Goal: Information Seeking & Learning: Learn about a topic

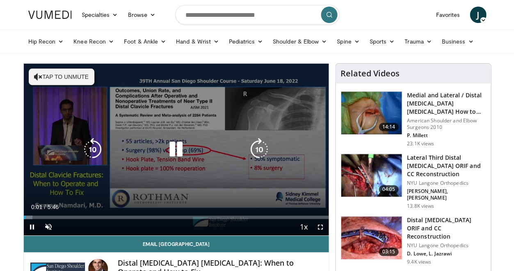
click at [43, 75] on button "Tap to unmute" at bounding box center [62, 76] width 66 height 16
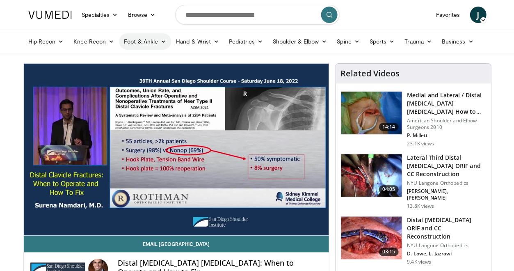
click at [161, 41] on icon at bounding box center [163, 42] width 6 height 6
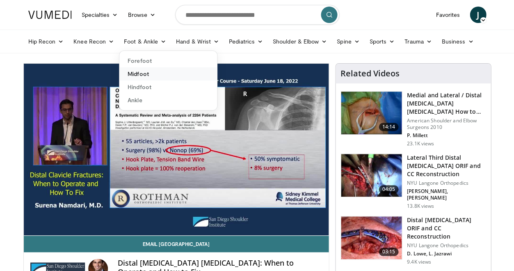
click at [137, 75] on link "Midfoot" at bounding box center [168, 73] width 98 height 13
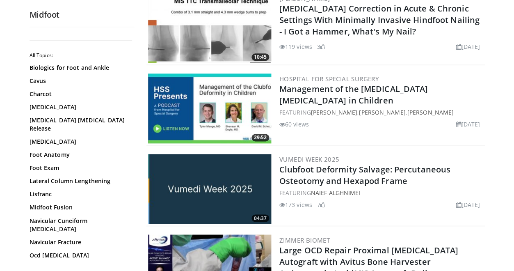
scroll to position [114, 0]
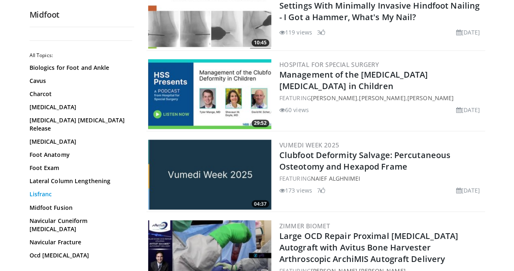
click at [49, 194] on link "Lisfranc" at bounding box center [80, 194] width 100 height 8
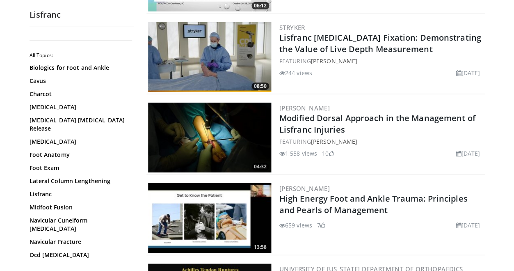
scroll to position [458, 0]
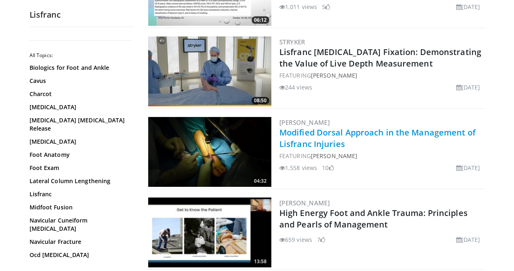
click at [315, 142] on link "Modified Dorsal Approach in the Management of Lisfranc Injuries" at bounding box center [377, 138] width 196 height 23
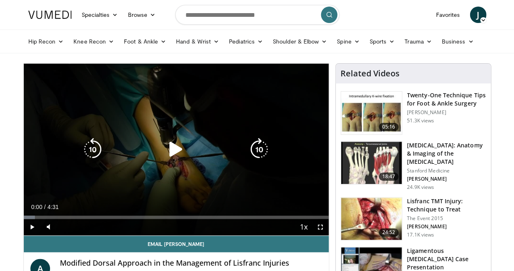
click at [173, 149] on icon "Video Player" at bounding box center [175, 149] width 23 height 23
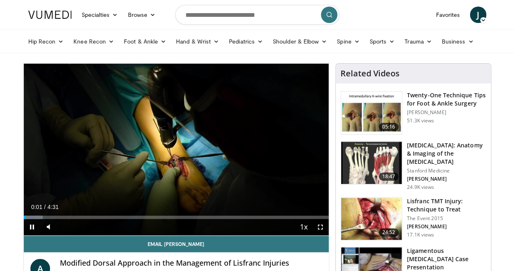
click at [31, 223] on span "Video Player" at bounding box center [32, 227] width 16 height 16
click at [30, 224] on span "Video Player" at bounding box center [32, 227] width 16 height 16
click at [318, 224] on span "Video Player" at bounding box center [320, 227] width 16 height 16
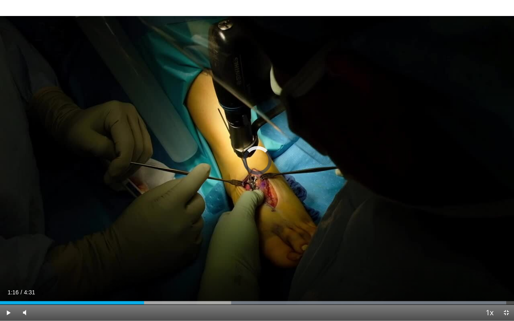
drag, startPoint x: 288, startPoint y: 303, endPoint x: 144, endPoint y: 320, distance: 145.0
click at [144, 270] on video-js "**********" at bounding box center [257, 160] width 514 height 321
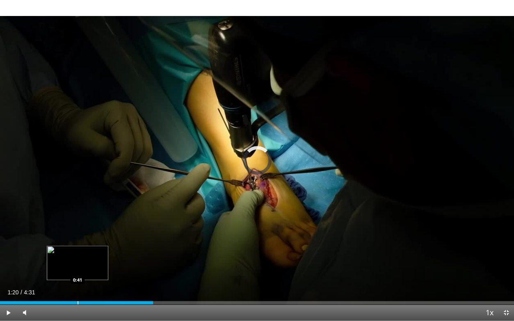
drag, startPoint x: 133, startPoint y: 301, endPoint x: 77, endPoint y: 298, distance: 55.8
click at [77, 270] on div "Loaded : 26.75% 0:41 0:41" at bounding box center [257, 301] width 514 height 8
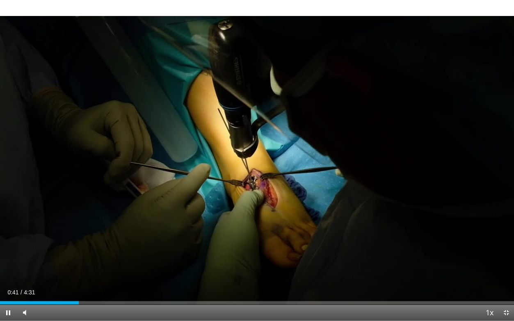
click at [503, 270] on span "Video Player" at bounding box center [505, 312] width 16 height 16
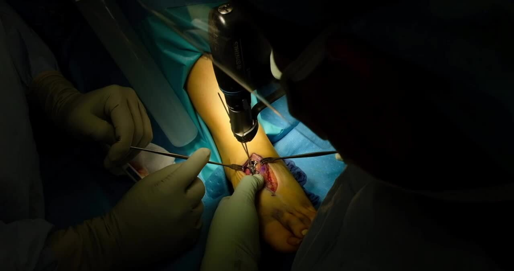
scroll to position [114, 0]
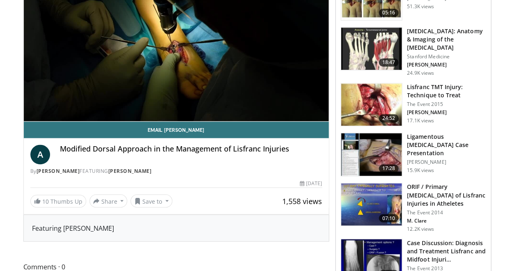
click at [432, 134] on h3 "Ligamentous [MEDICAL_DATA] Case Presentation" at bounding box center [446, 144] width 79 height 25
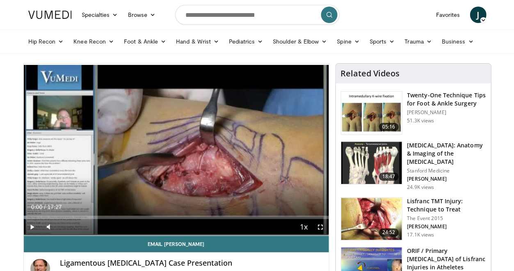
click at [30, 225] on span "Video Player" at bounding box center [32, 227] width 16 height 16
click at [320, 224] on span "Video Player" at bounding box center [320, 227] width 16 height 16
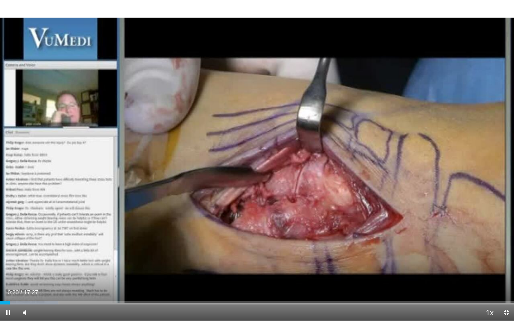
click at [503, 270] on span "Video Player" at bounding box center [505, 312] width 16 height 16
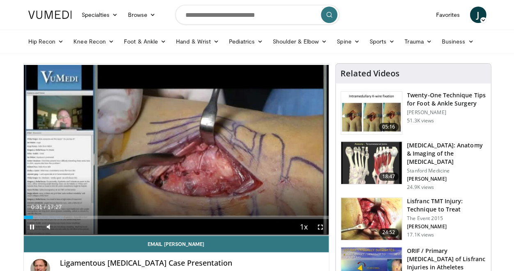
click at [320, 225] on span "Video Player" at bounding box center [320, 227] width 16 height 16
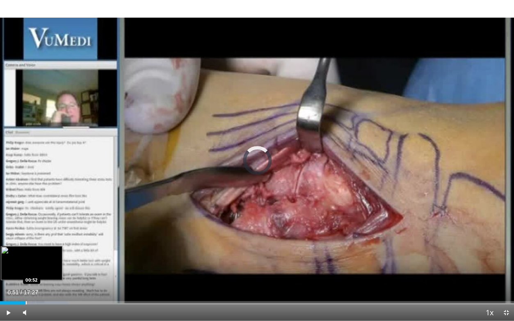
drag, startPoint x: 17, startPoint y: 302, endPoint x: 22, endPoint y: 303, distance: 5.1
click at [22, 270] on div "Loaded : 13.26% 00:46 00:52" at bounding box center [257, 302] width 514 height 3
drag, startPoint x: 27, startPoint y: 302, endPoint x: 31, endPoint y: 303, distance: 4.3
click at [31, 270] on div "Loaded : 11.04% 01:12 01:12" at bounding box center [257, 302] width 514 height 3
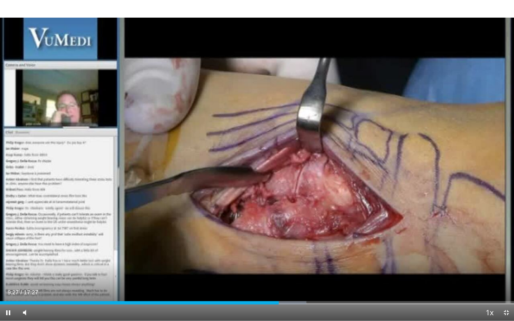
click at [8, 270] on span "Video Player" at bounding box center [8, 312] width 16 height 16
click at [505, 270] on span "Video Player" at bounding box center [505, 312] width 16 height 16
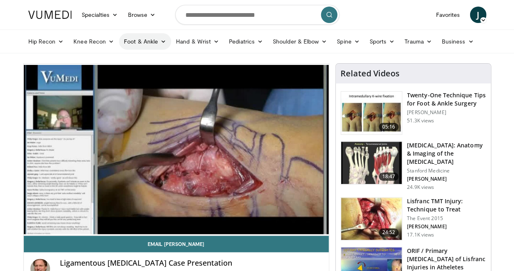
click at [156, 41] on link "Foot & Ankle" at bounding box center [145, 41] width 52 height 16
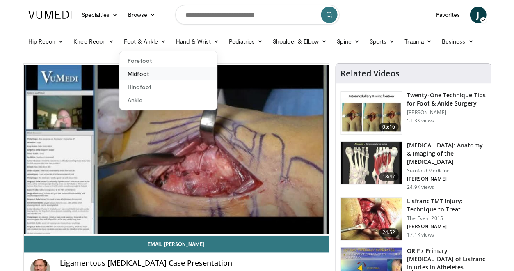
click at [136, 73] on link "Midfoot" at bounding box center [168, 73] width 98 height 13
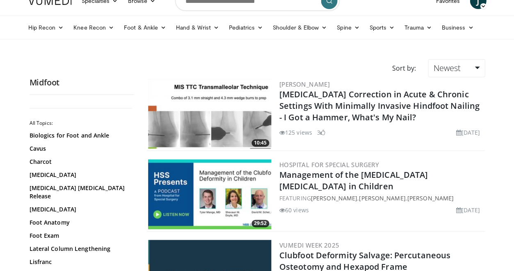
scroll to position [71, 0]
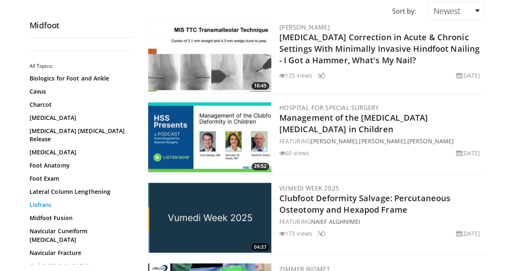
click at [46, 203] on link "Lisfranc" at bounding box center [80, 205] width 100 height 8
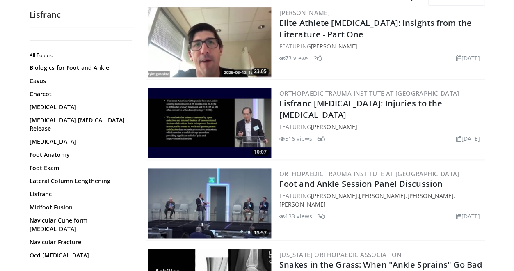
scroll to position [100, 0]
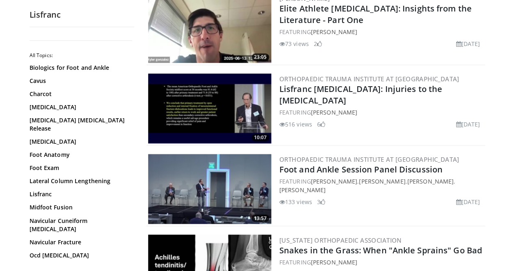
click at [210, 121] on img at bounding box center [209, 108] width 123 height 70
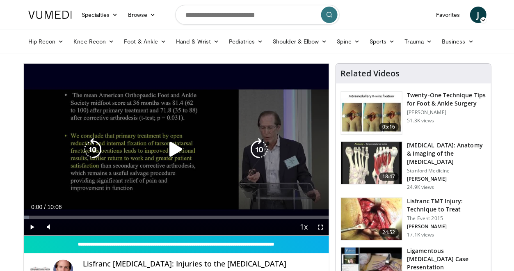
click at [171, 148] on icon "Video Player" at bounding box center [175, 149] width 23 height 23
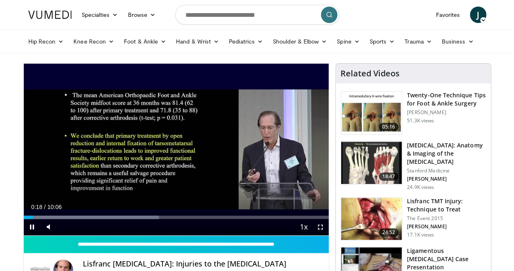
click at [320, 227] on span "Video Player" at bounding box center [320, 227] width 16 height 16
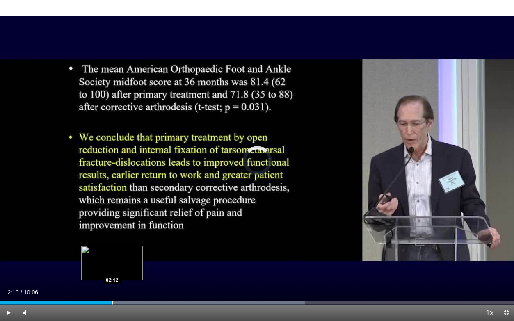
click at [97, 270] on div "Loaded : 59.22% 02:12 02:12" at bounding box center [257, 302] width 514 height 3
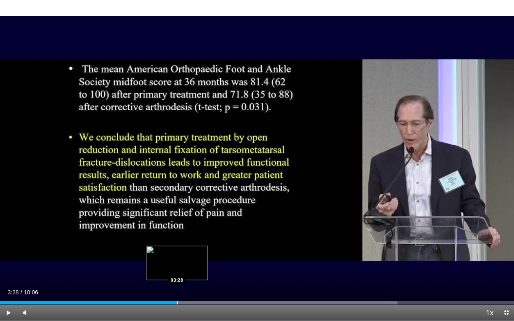
click at [177, 270] on div "Progress Bar" at bounding box center [177, 302] width 1 height 3
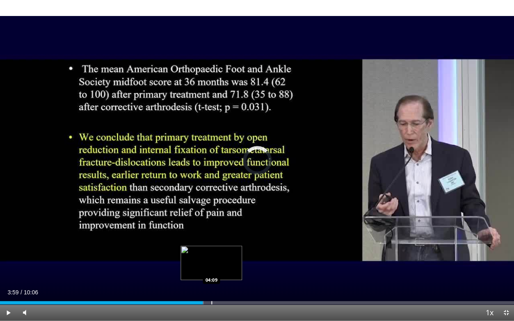
drag, startPoint x: 177, startPoint y: 301, endPoint x: 183, endPoint y: 301, distance: 6.2
click at [183, 270] on div "Loaded : 39.58% 03:37 04:09" at bounding box center [257, 302] width 514 height 3
drag, startPoint x: 194, startPoint y: 303, endPoint x: 205, endPoint y: 306, distance: 11.4
click at [205, 270] on div "Current Time 4:01 / Duration 10:06 Play Skip Backward Skip Forward Mute 100% Lo…" at bounding box center [257, 312] width 514 height 16
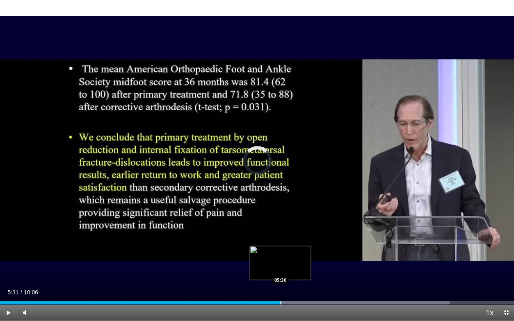
click at [244, 270] on div "Loaded : 87.43% 05:31 05:30" at bounding box center [257, 302] width 514 height 3
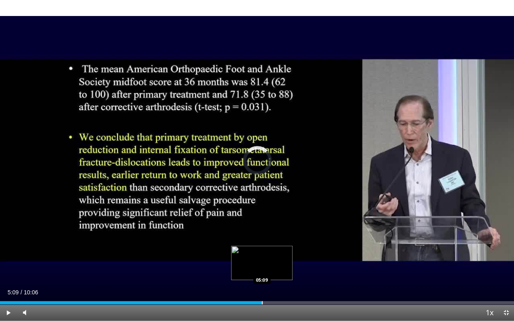
drag, startPoint x: 250, startPoint y: 303, endPoint x: 262, endPoint y: 301, distance: 12.1
click at [262, 270] on div "Loaded : 50.81% 05:09 05:09" at bounding box center [257, 302] width 514 height 3
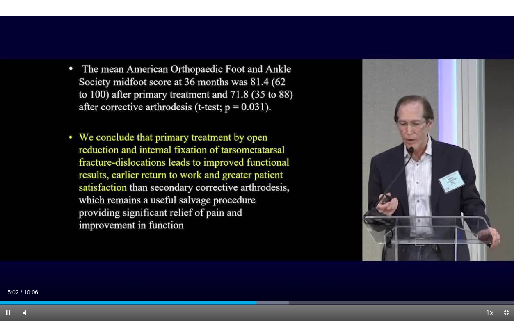
click at [504, 270] on span "Video Player" at bounding box center [505, 312] width 16 height 16
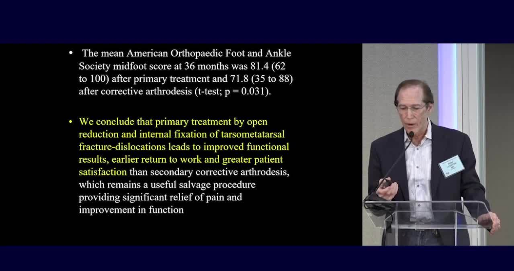
scroll to position [257, 0]
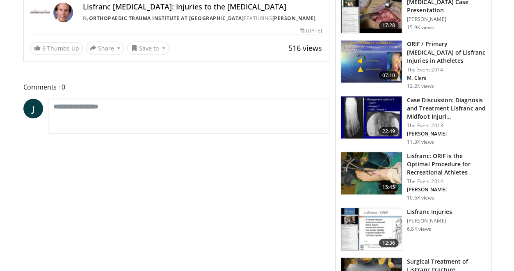
click at [432, 161] on h3 "Lisfranc: ORIF is the Optimal Procedure for Recreational Athletes" at bounding box center [446, 163] width 79 height 25
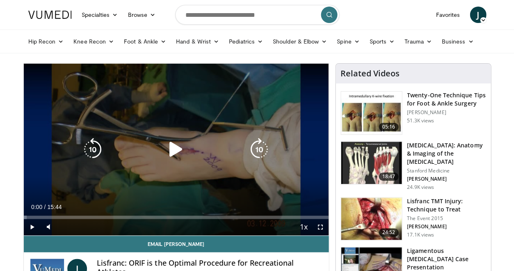
click at [177, 150] on icon "Video Player" at bounding box center [175, 149] width 23 height 23
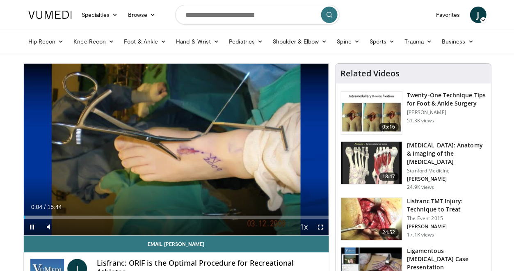
click at [322, 228] on span "Video Player" at bounding box center [320, 227] width 16 height 16
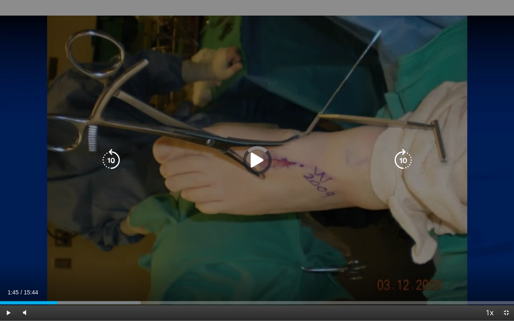
drag, startPoint x: 11, startPoint y: 301, endPoint x: 57, endPoint y: 319, distance: 50.0
click at [57, 270] on div "Current Time 1:45 / Duration 15:44 Play Skip Backward Skip Forward Mute Loaded …" at bounding box center [257, 312] width 514 height 16
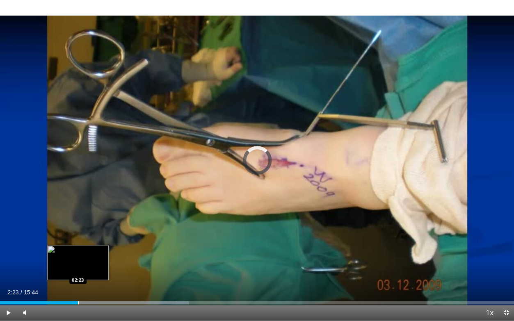
drag, startPoint x: 62, startPoint y: 301, endPoint x: 68, endPoint y: 301, distance: 5.8
click at [68, 270] on div "Loaded : 36.69% 02:23 02:23" at bounding box center [257, 302] width 514 height 3
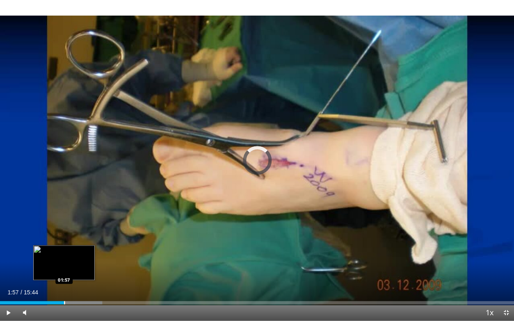
drag, startPoint x: 64, startPoint y: 300, endPoint x: 55, endPoint y: 301, distance: 9.5
click at [55, 270] on div "Loaded : 19.91% 01:57 01:57" at bounding box center [257, 301] width 514 height 8
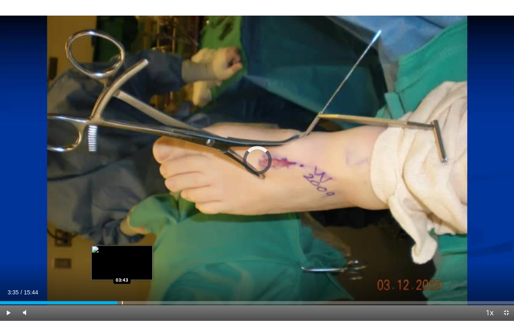
drag, startPoint x: 93, startPoint y: 301, endPoint x: 106, endPoint y: 301, distance: 13.1
click at [106, 270] on div "03:35" at bounding box center [58, 302] width 117 height 3
drag, startPoint x: 118, startPoint y: 301, endPoint x: 129, endPoint y: 303, distance: 11.4
click at [129, 270] on div "Loaded : 27.90% 03:56 03:56" at bounding box center [257, 302] width 514 height 3
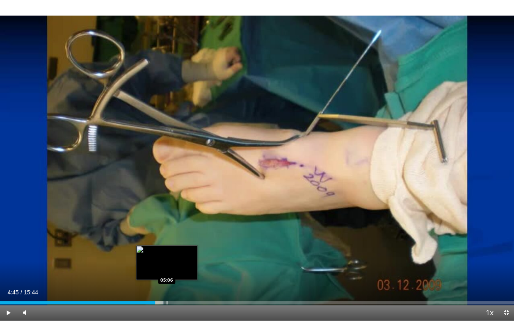
drag, startPoint x: 154, startPoint y: 301, endPoint x: 166, endPoint y: 299, distance: 12.9
click at [166, 270] on div "Loaded : 31.87% 05:06 05:06" at bounding box center [257, 301] width 514 height 8
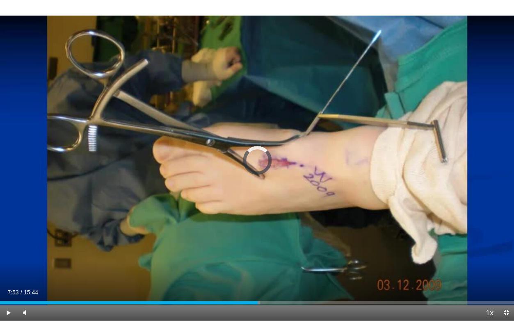
drag, startPoint x: 173, startPoint y: 302, endPoint x: 290, endPoint y: 320, distance: 117.5
click at [290, 270] on video-js "**********" at bounding box center [257, 160] width 514 height 321
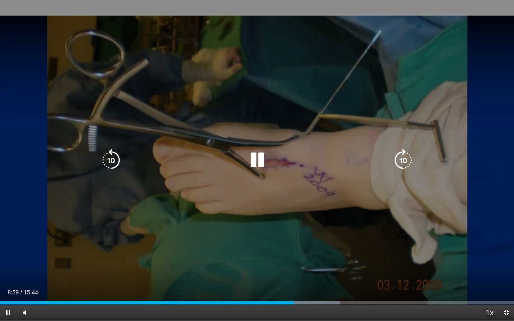
click at [506, 270] on span "Video Player" at bounding box center [505, 312] width 16 height 16
